Goal: Task Accomplishment & Management: Use online tool/utility

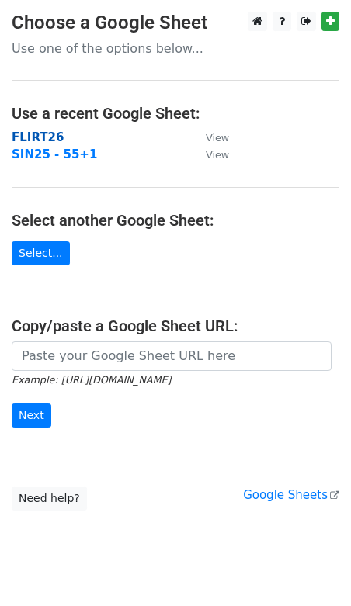
click at [30, 137] on strong "FLIRT26" at bounding box center [38, 137] width 52 height 14
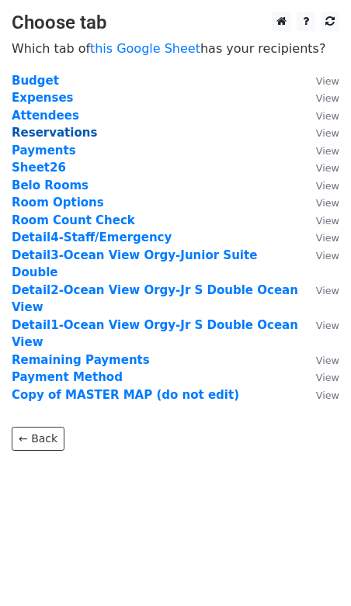
click at [31, 134] on strong "Reservations" at bounding box center [54, 133] width 85 height 14
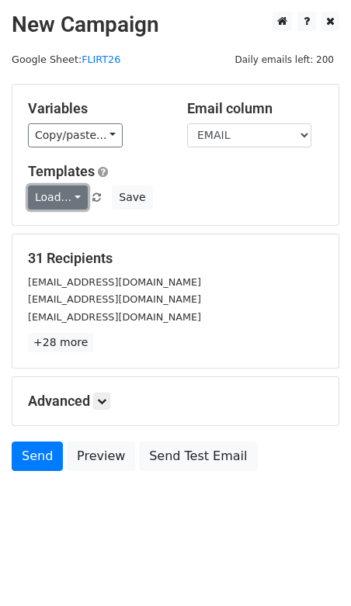
click at [50, 196] on link "Load..." at bounding box center [58, 198] width 60 height 24
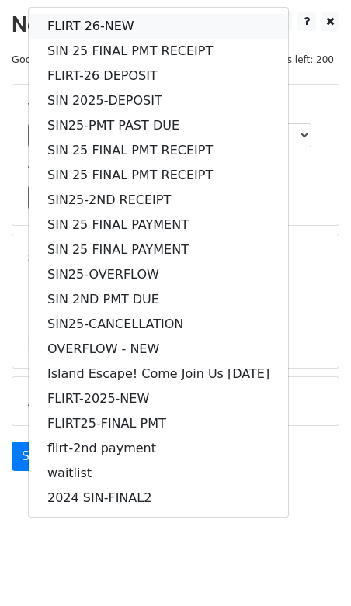
click at [66, 22] on link "FLIRT 26-NEW" at bounding box center [158, 26] width 259 height 25
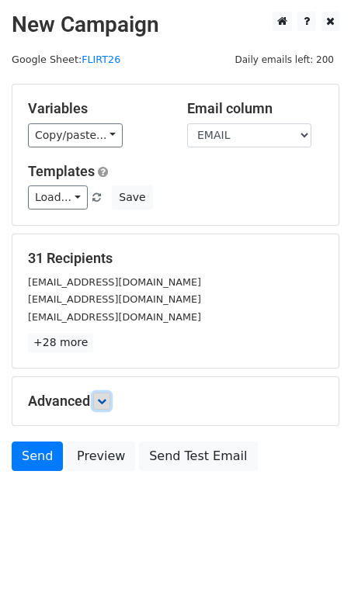
click at [106, 398] on icon at bounding box center [101, 401] width 9 height 9
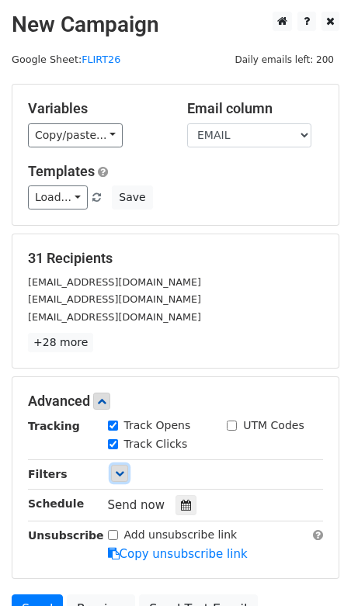
click at [123, 476] on link at bounding box center [119, 473] width 17 height 17
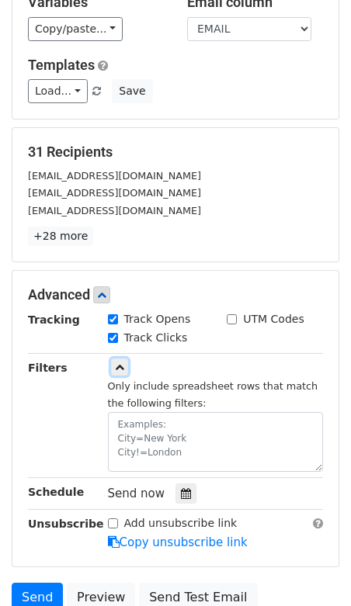
scroll to position [105, 0]
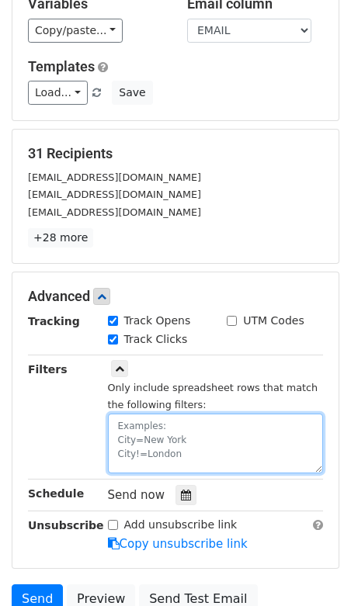
click at [137, 441] on textarea at bounding box center [216, 444] width 216 height 60
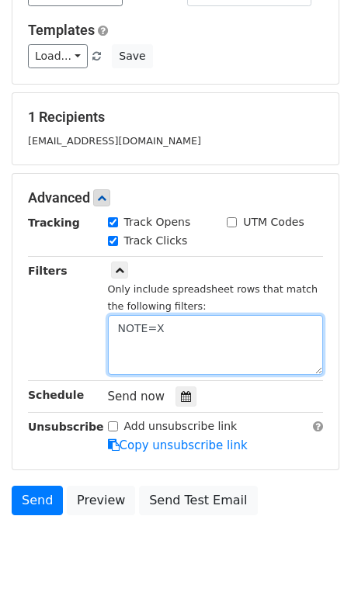
scroll to position [145, 0]
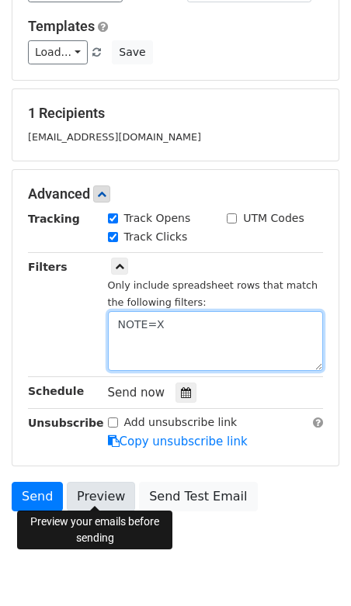
type textarea "NOTE=X"
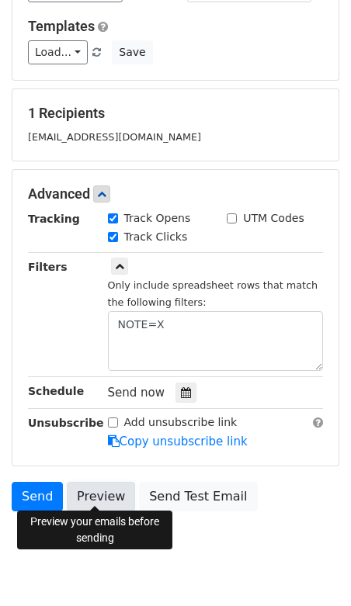
click at [95, 495] on link "Preview" at bounding box center [101, 497] width 68 height 30
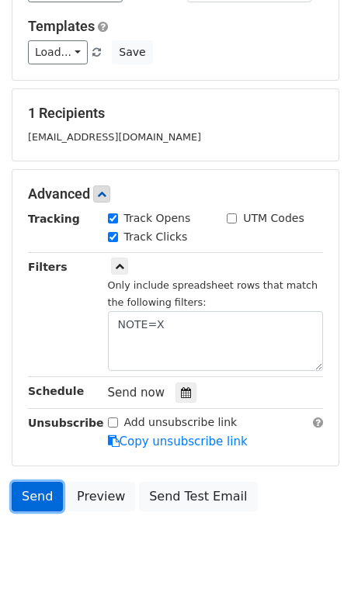
click at [40, 490] on link "Send" at bounding box center [37, 497] width 51 height 30
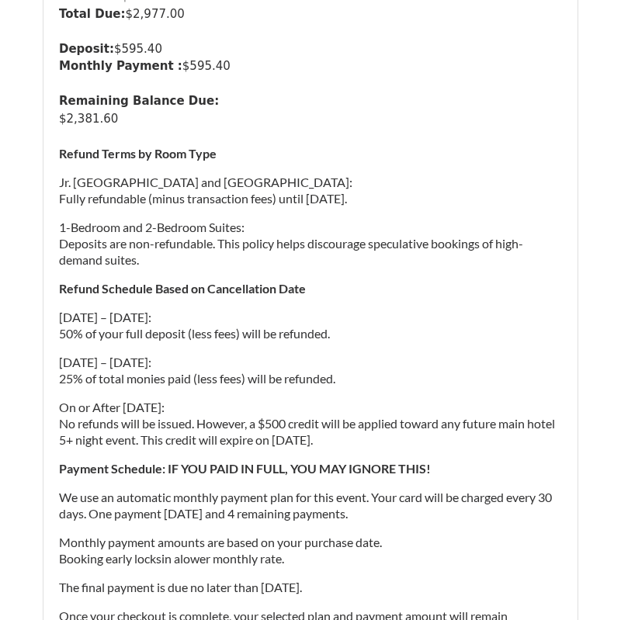
scroll to position [435, 0]
